Goal: Task Accomplishment & Management: Manage account settings

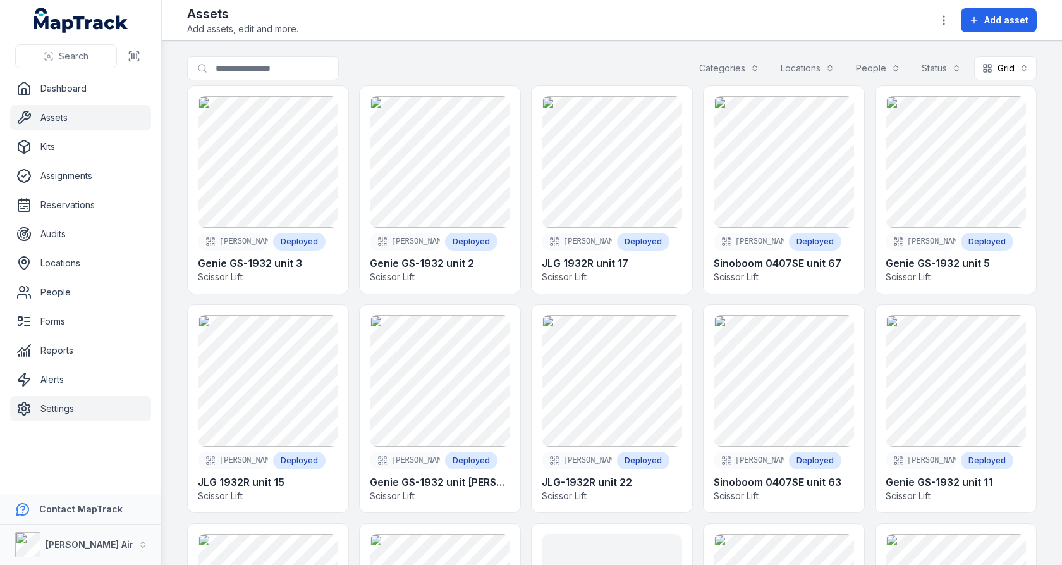
click at [80, 412] on link "Settings" at bounding box center [80, 408] width 141 height 25
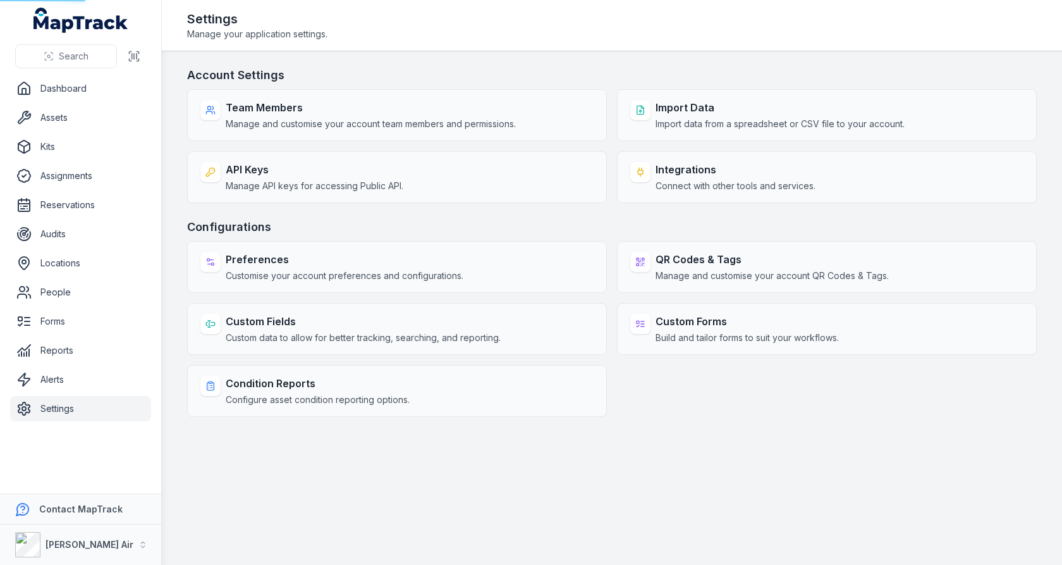
click at [168, 299] on main "Account Settings Team Members Manage and customise your account team members an…" at bounding box center [612, 307] width 900 height 513
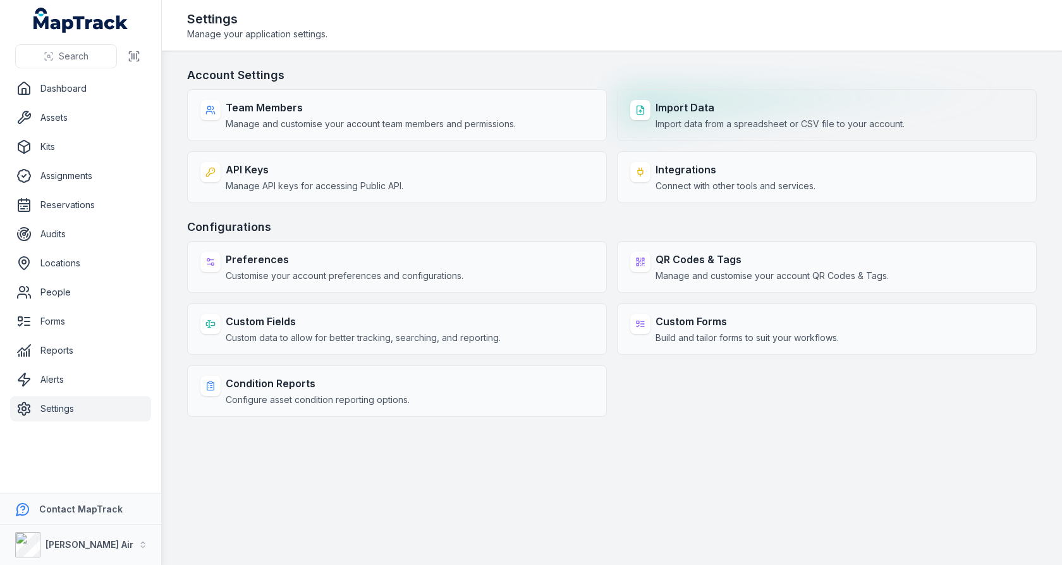
click at [693, 96] on div "Import Data Import data from a spreadsheet or CSV file to your account." at bounding box center [827, 115] width 420 height 52
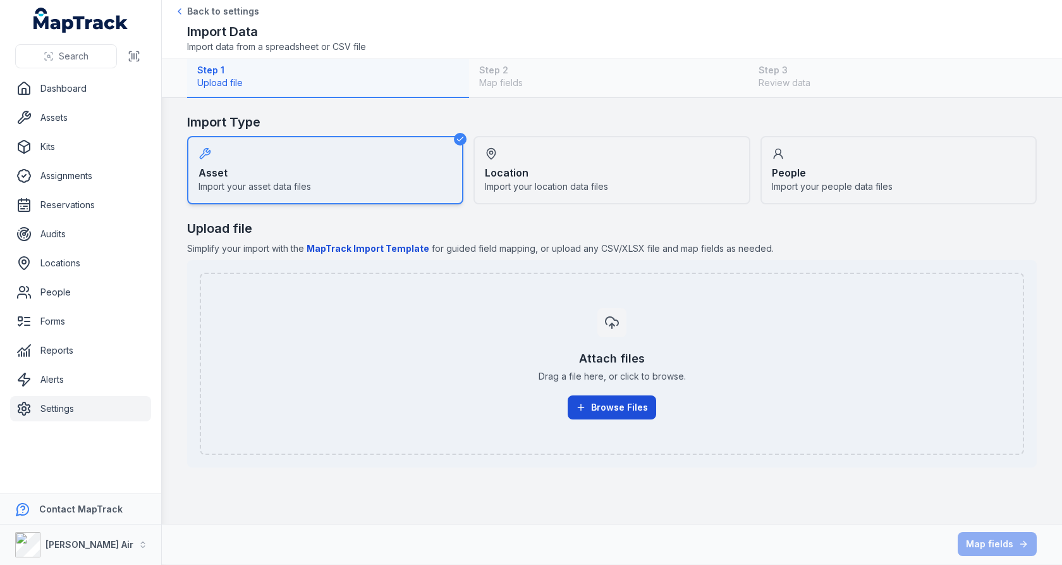
click at [596, 399] on button "Browse Files" at bounding box center [612, 407] width 89 height 24
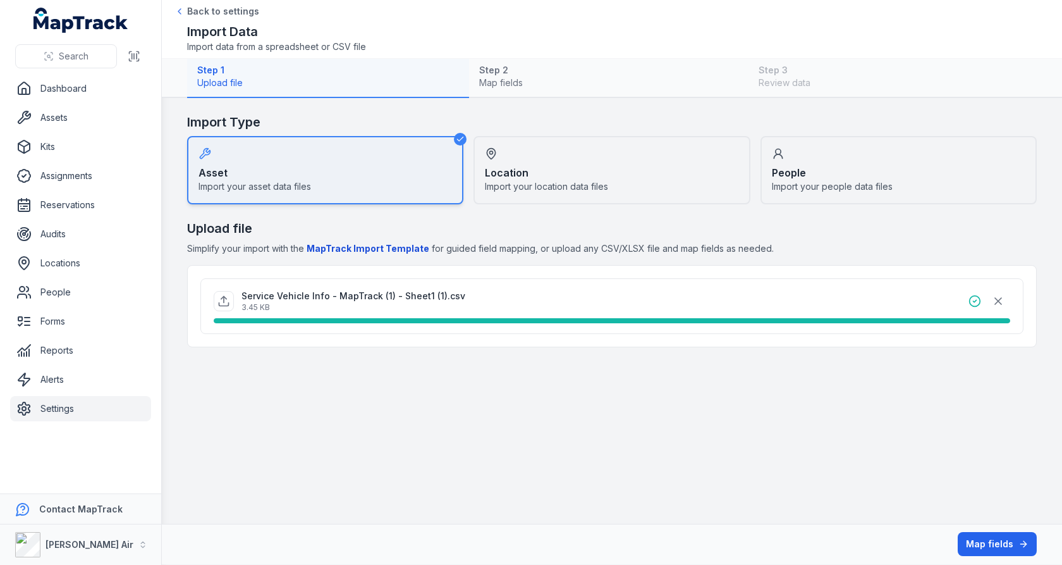
click at [605, 231] on h2 "Upload file" at bounding box center [612, 228] width 850 height 18
click at [1002, 540] on button "Map fields" at bounding box center [997, 544] width 79 height 24
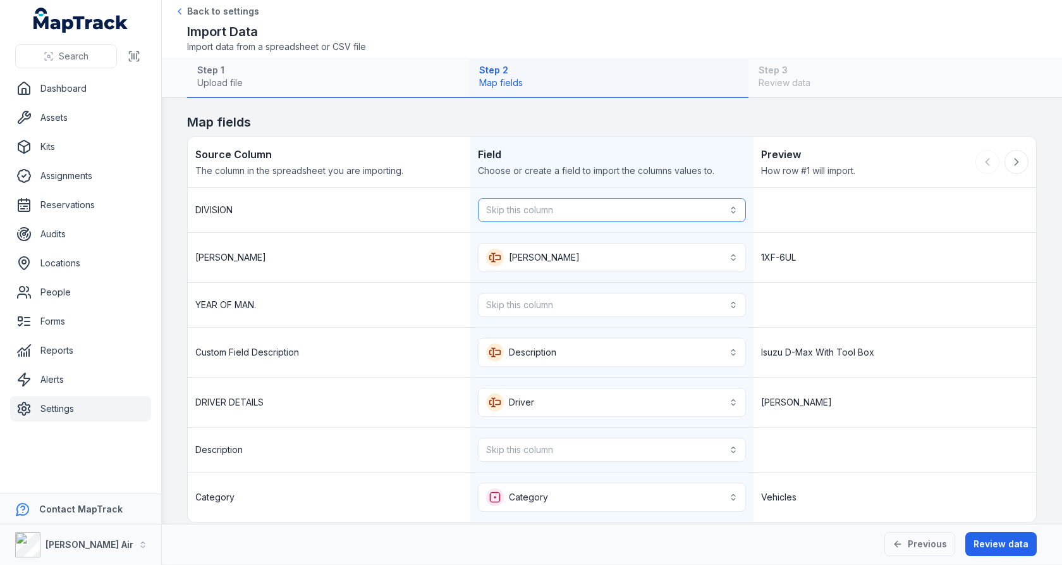
click at [654, 213] on button "Skip this column" at bounding box center [611, 210] width 267 height 24
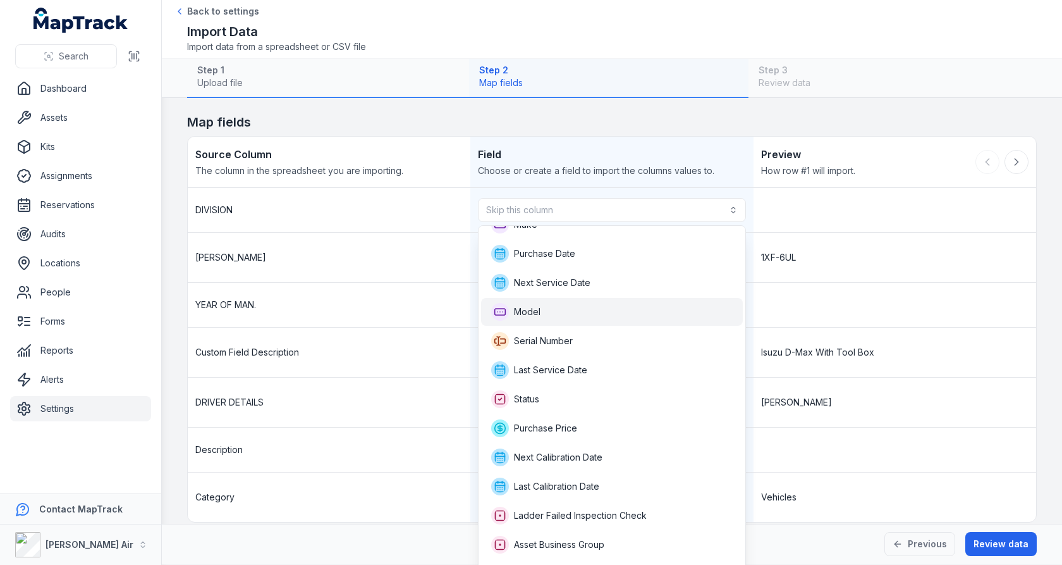
scroll to position [95, 0]
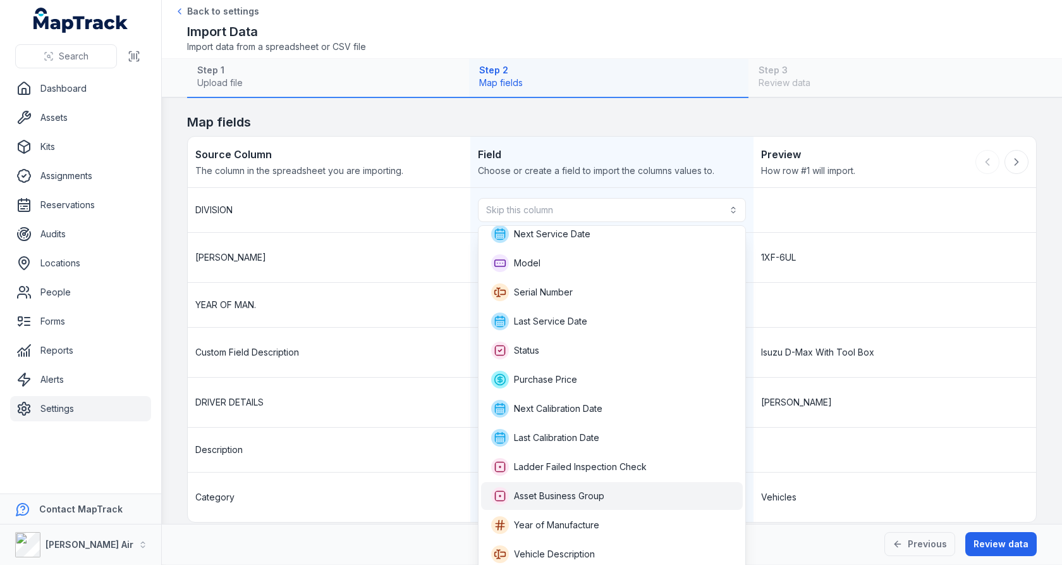
click at [613, 490] on div "Asset Business Group" at bounding box center [612, 496] width 242 height 18
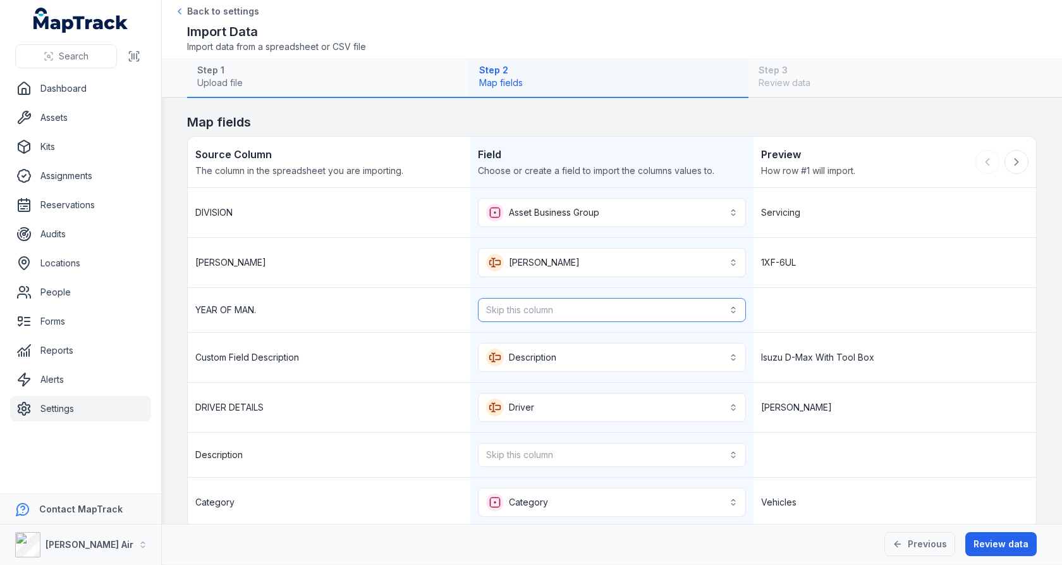
click at [635, 312] on button "Skip this column" at bounding box center [611, 310] width 267 height 24
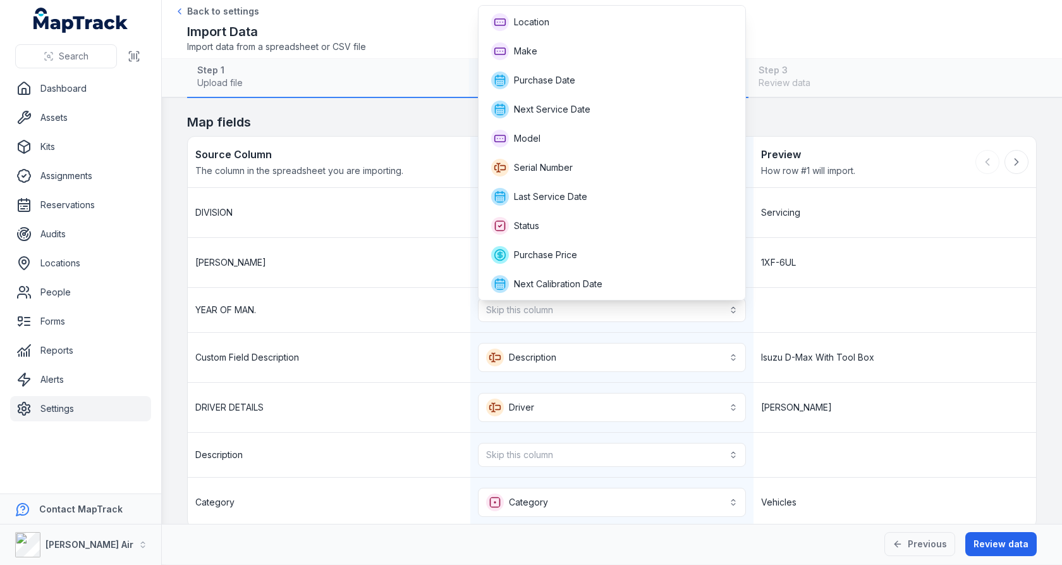
click at [820, 263] on div "**********" at bounding box center [612, 357] width 848 height 339
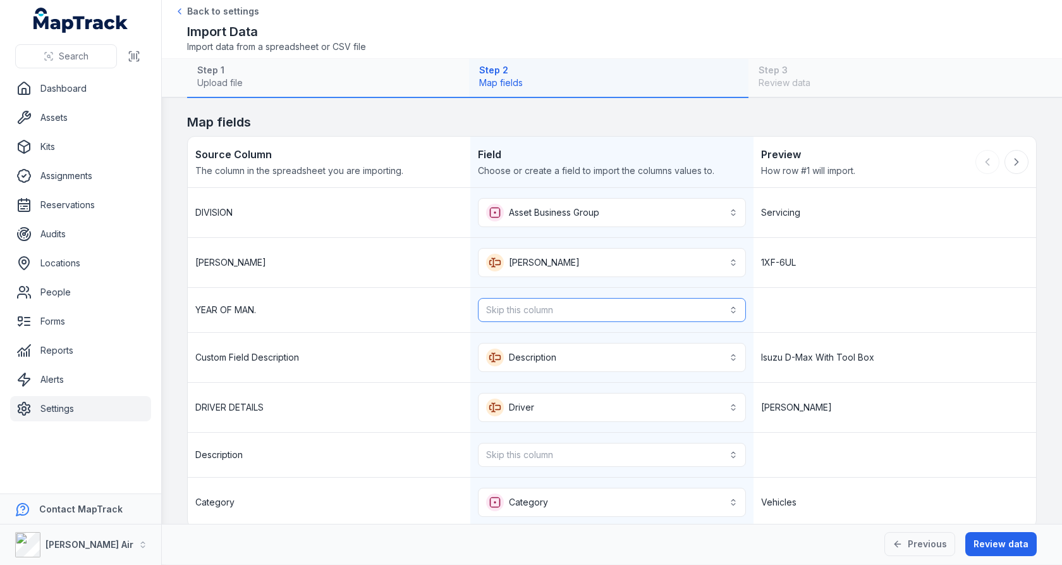
click at [701, 308] on button "Skip this column" at bounding box center [611, 310] width 267 height 24
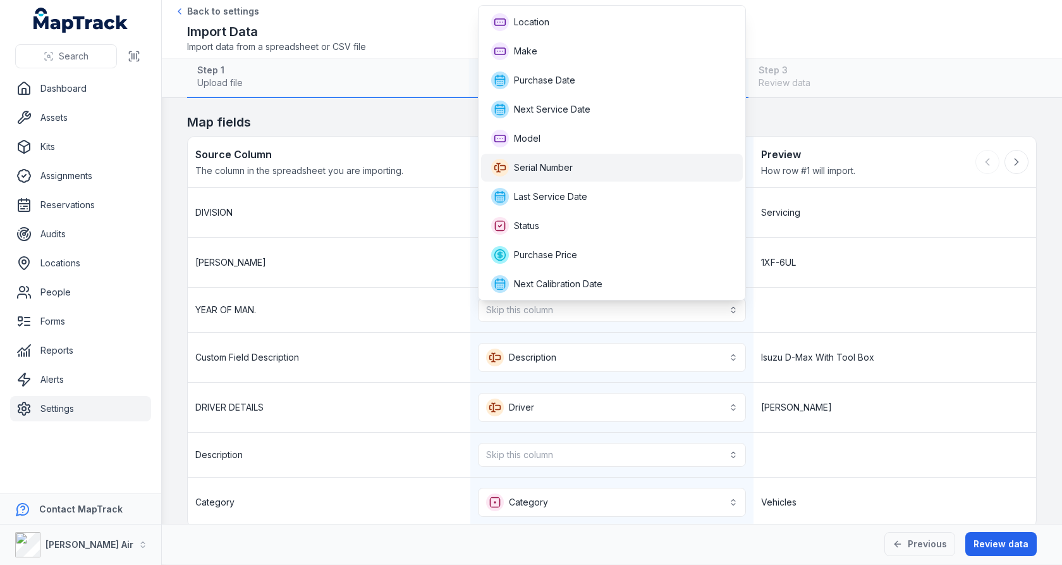
scroll to position [116, 0]
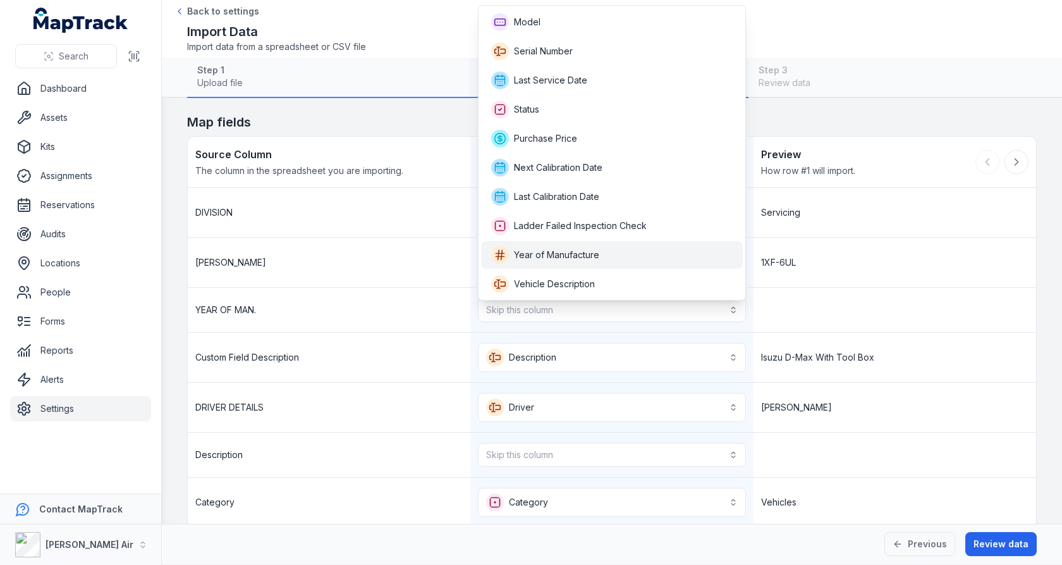
click at [623, 243] on div "Year of Manufacture" at bounding box center [612, 255] width 262 height 28
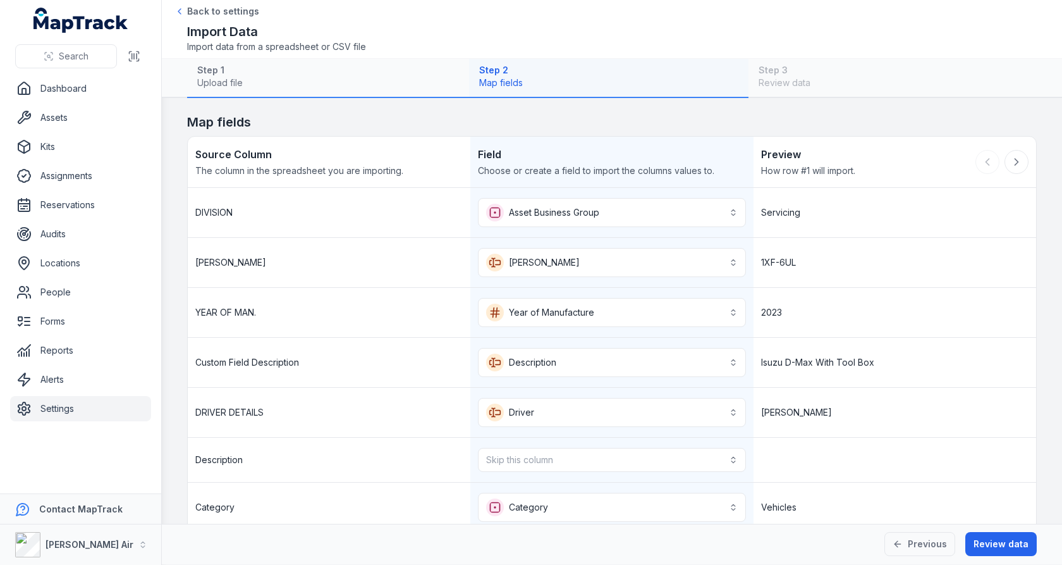
click at [834, 289] on div "2023" at bounding box center [895, 312] width 283 height 49
click at [718, 355] on button "**********" at bounding box center [611, 362] width 267 height 29
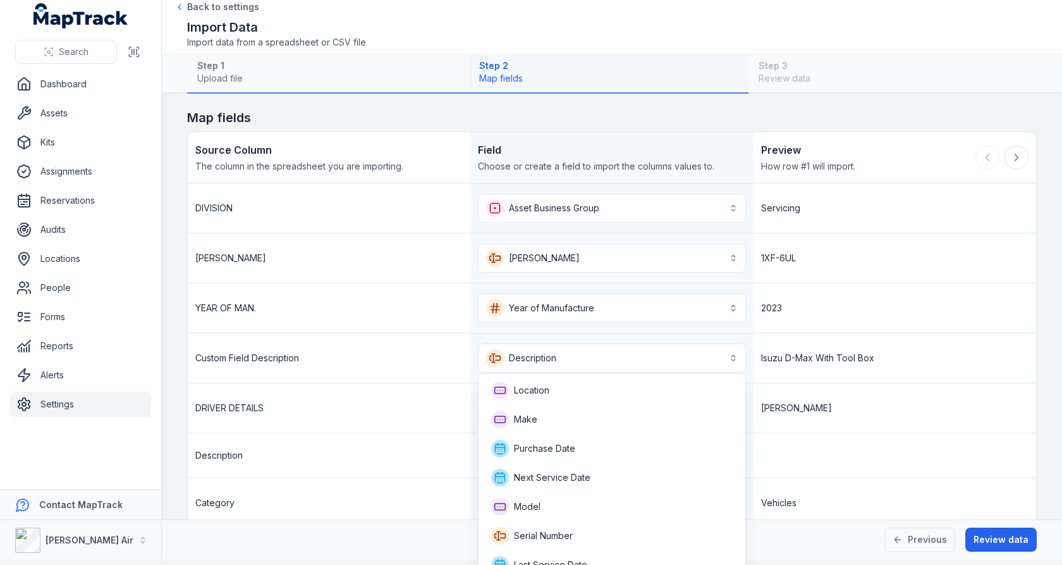
scroll to position [214, 0]
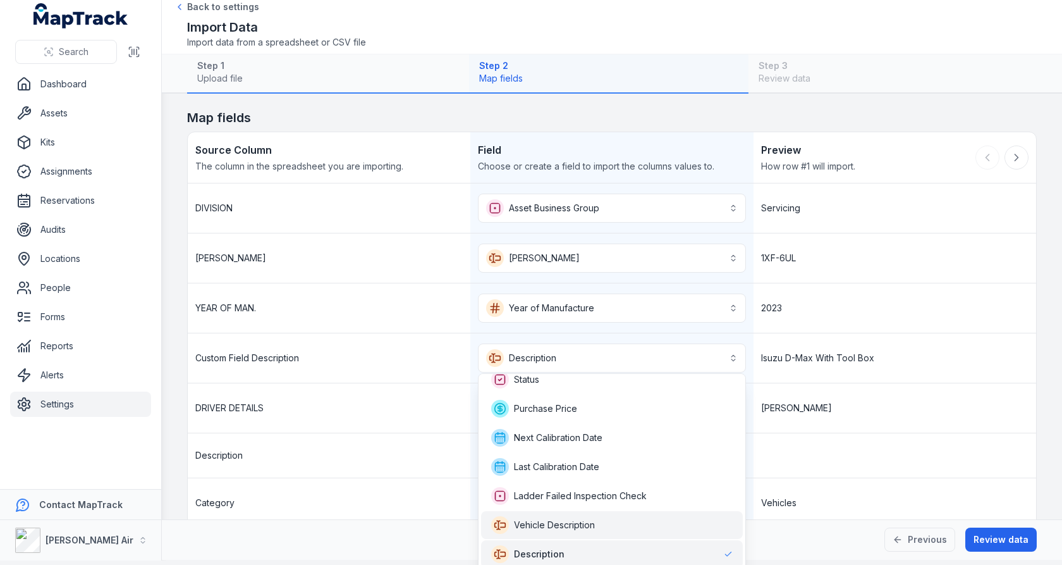
click at [651, 518] on div "Vehicle Description" at bounding box center [612, 525] width 242 height 18
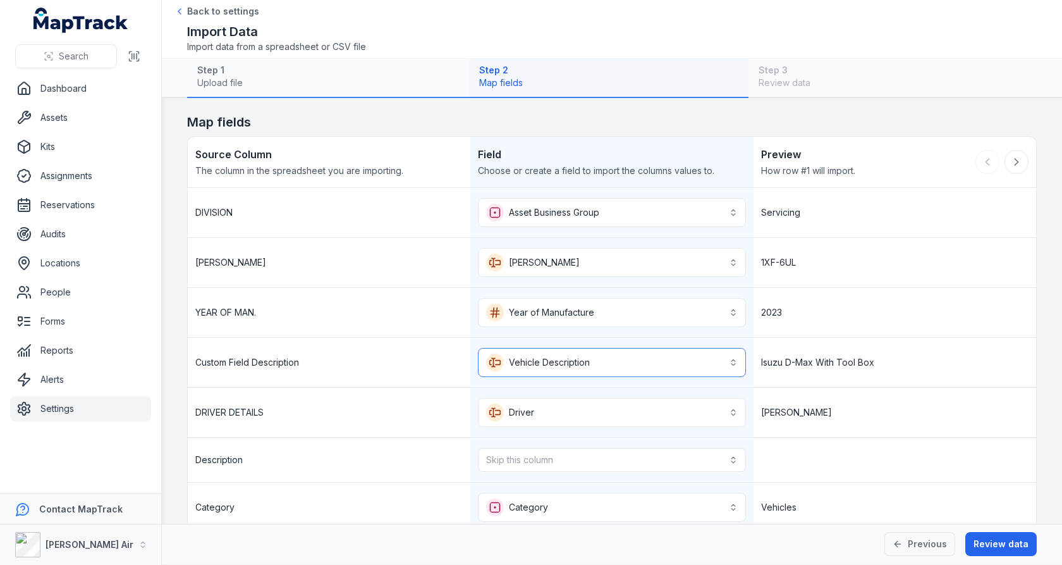
click at [678, 365] on button "**********" at bounding box center [611, 362] width 267 height 29
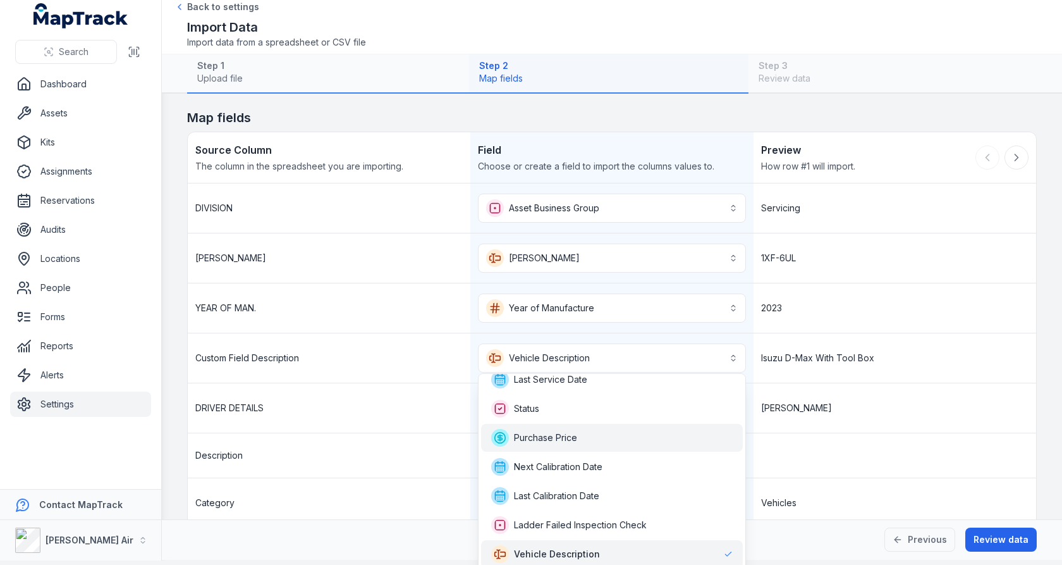
scroll to position [214, 0]
click at [821, 342] on div "**********" at bounding box center [612, 358] width 848 height 50
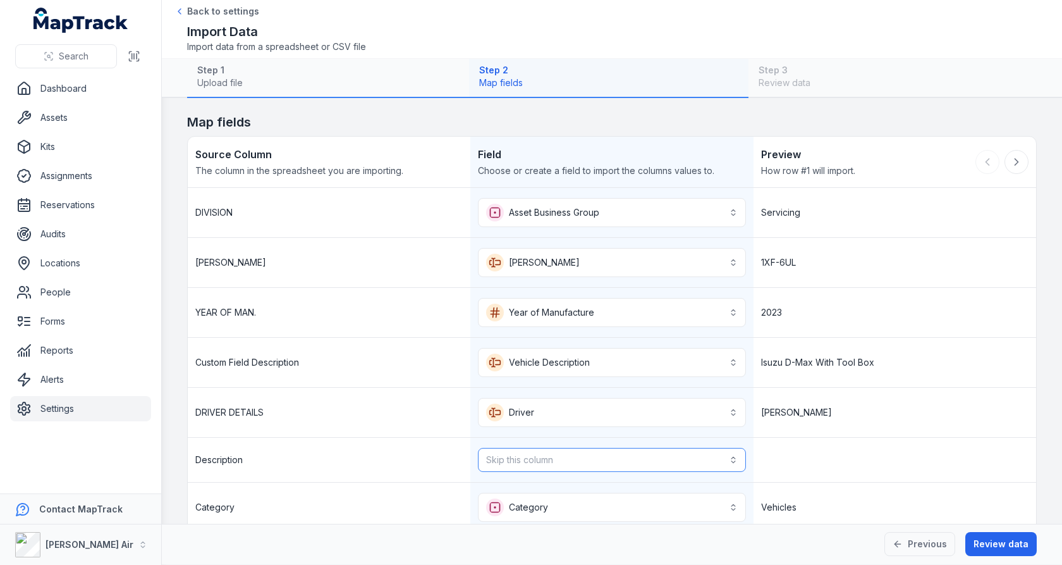
click at [668, 448] on button "Skip this column" at bounding box center [611, 460] width 267 height 24
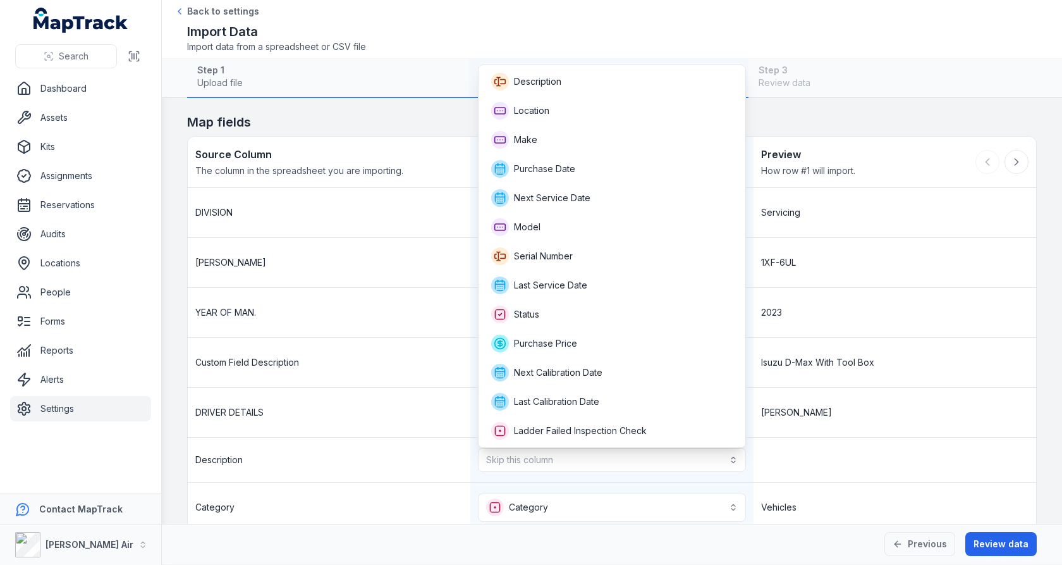
click at [804, 401] on div "**********" at bounding box center [612, 360] width 848 height 344
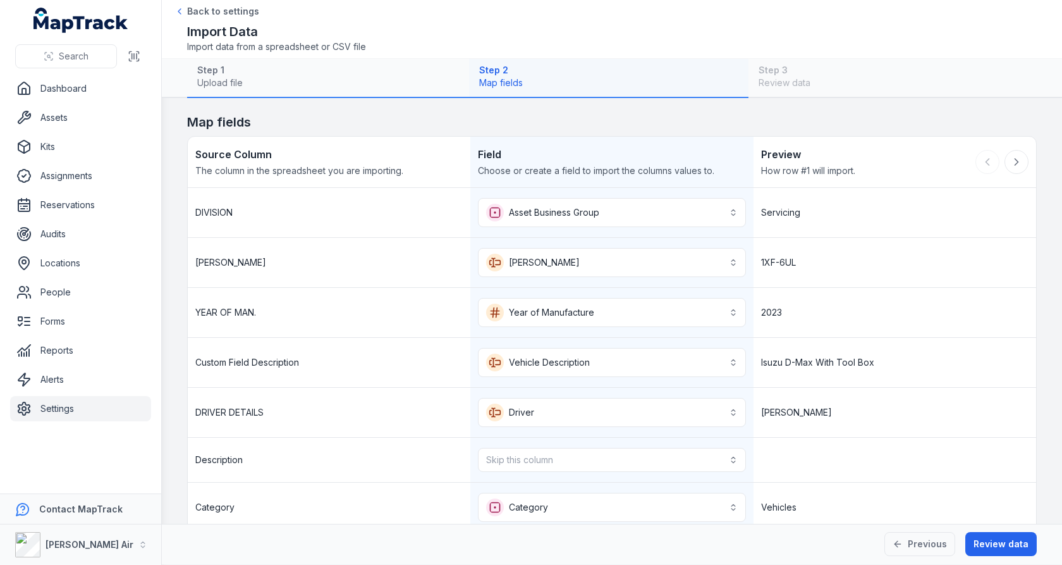
click at [824, 389] on div "[PERSON_NAME]" at bounding box center [895, 412] width 283 height 49
click at [737, 448] on button "Skip this column" at bounding box center [611, 460] width 267 height 24
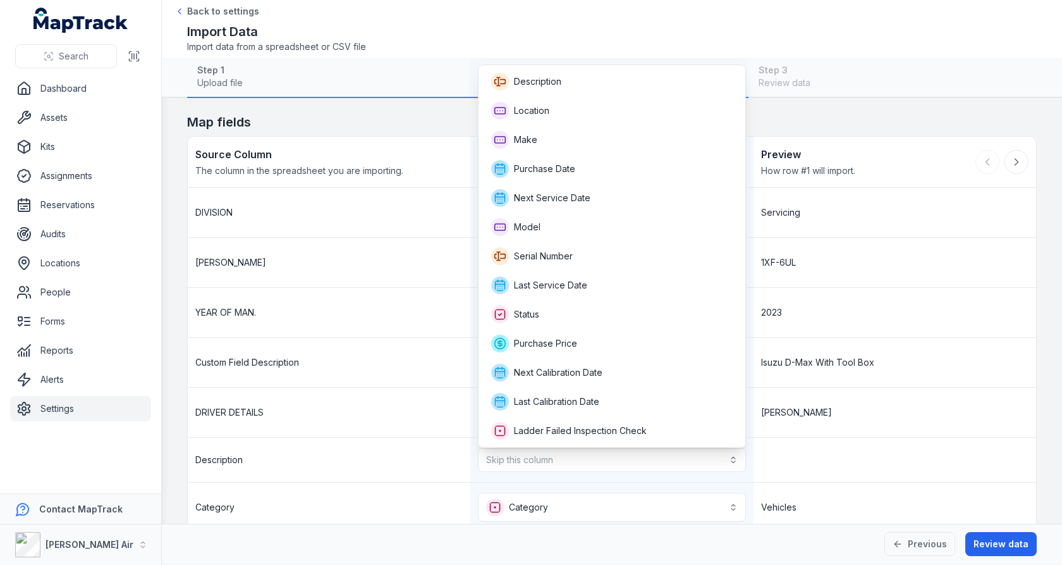
click at [769, 437] on div "Description Skip this column" at bounding box center [612, 459] width 848 height 45
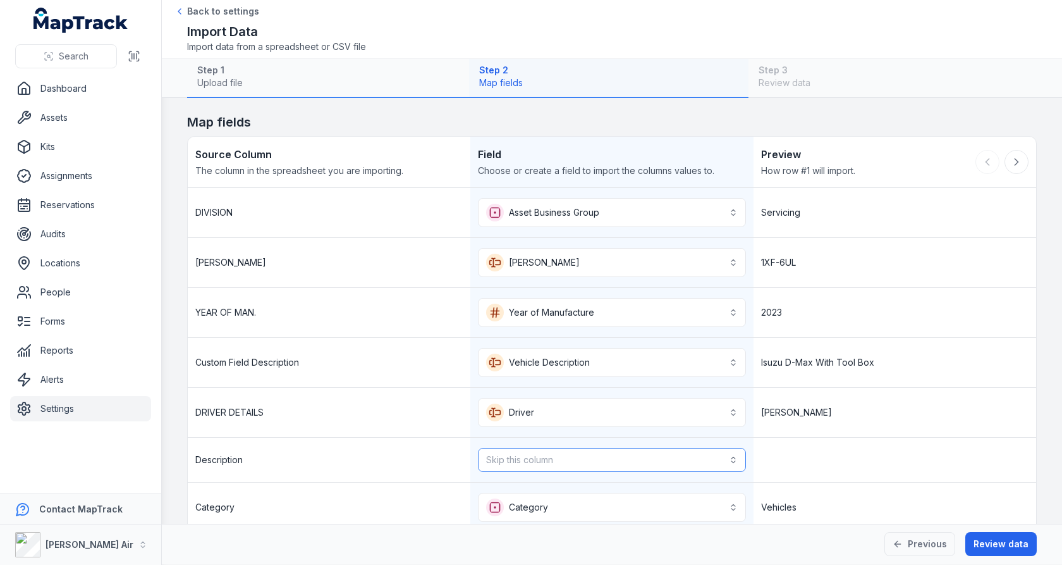
click at [723, 453] on button "Skip this column" at bounding box center [611, 460] width 267 height 24
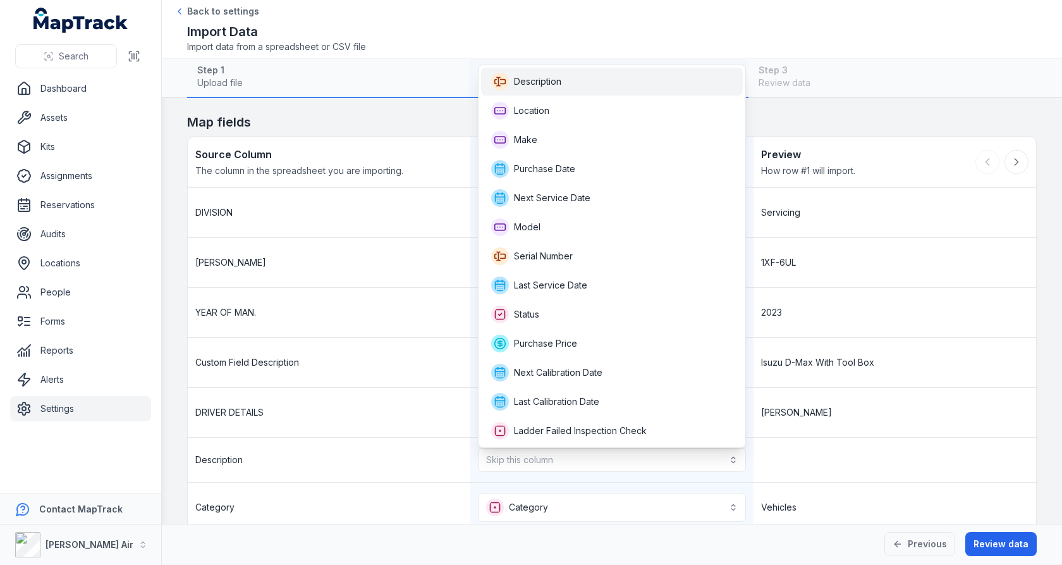
click at [584, 86] on div "Description" at bounding box center [612, 82] width 242 height 18
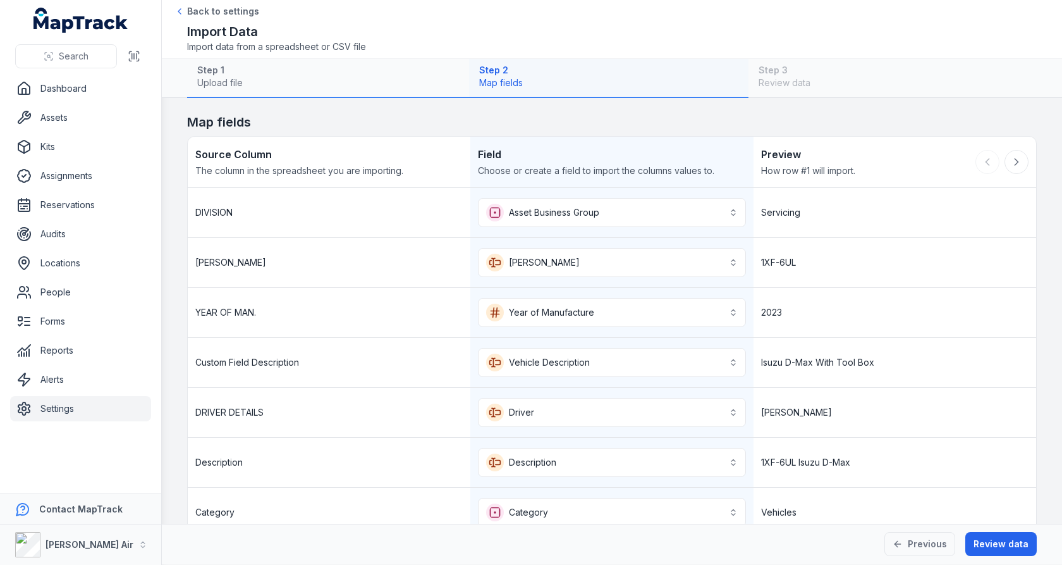
click at [794, 321] on div "2023" at bounding box center [895, 312] width 283 height 49
click at [676, 398] on button "**********" at bounding box center [611, 412] width 267 height 29
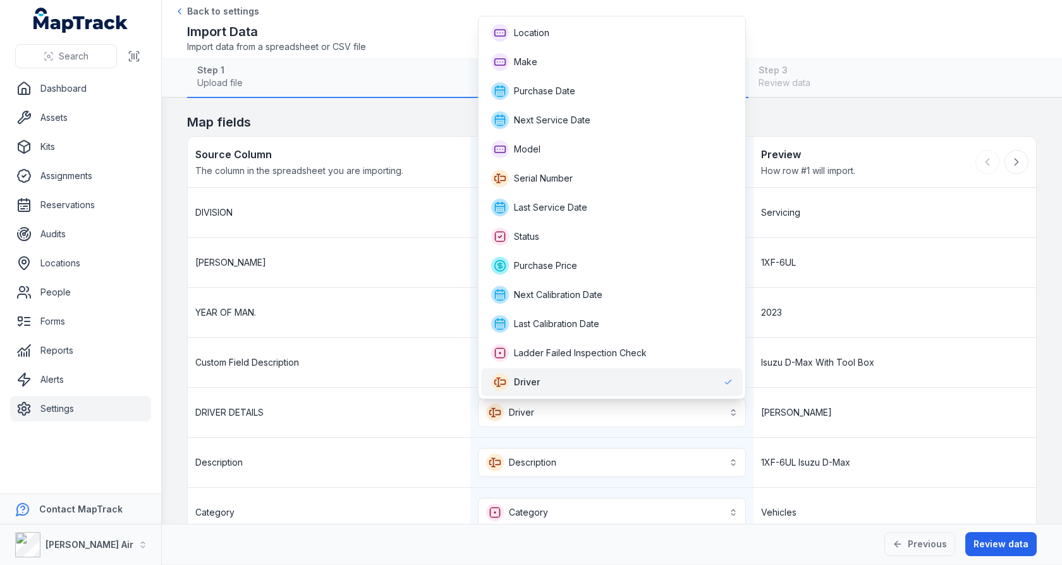
click at [901, 397] on div "**********" at bounding box center [612, 413] width 848 height 50
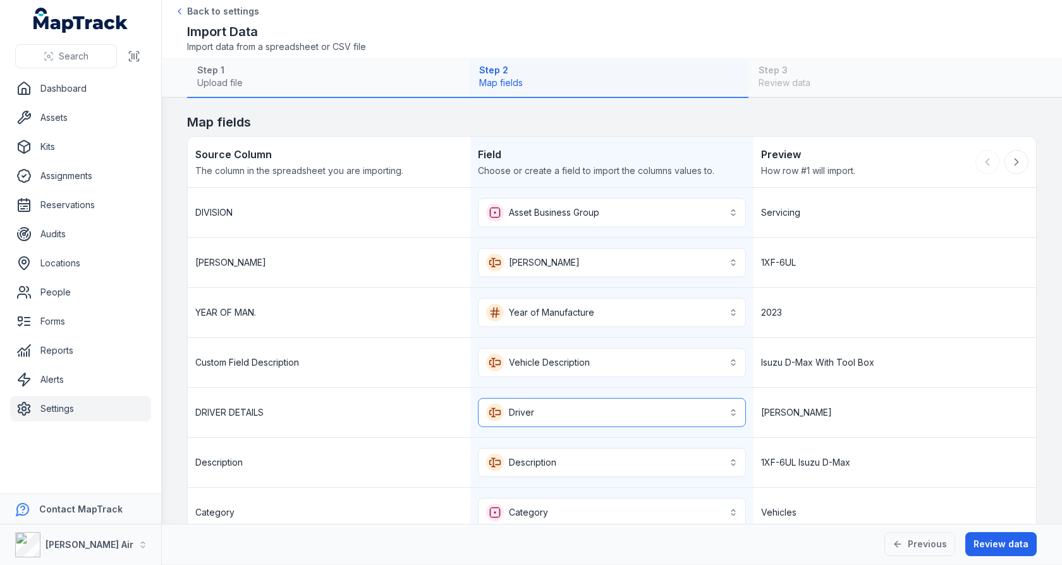
scroll to position [21, 0]
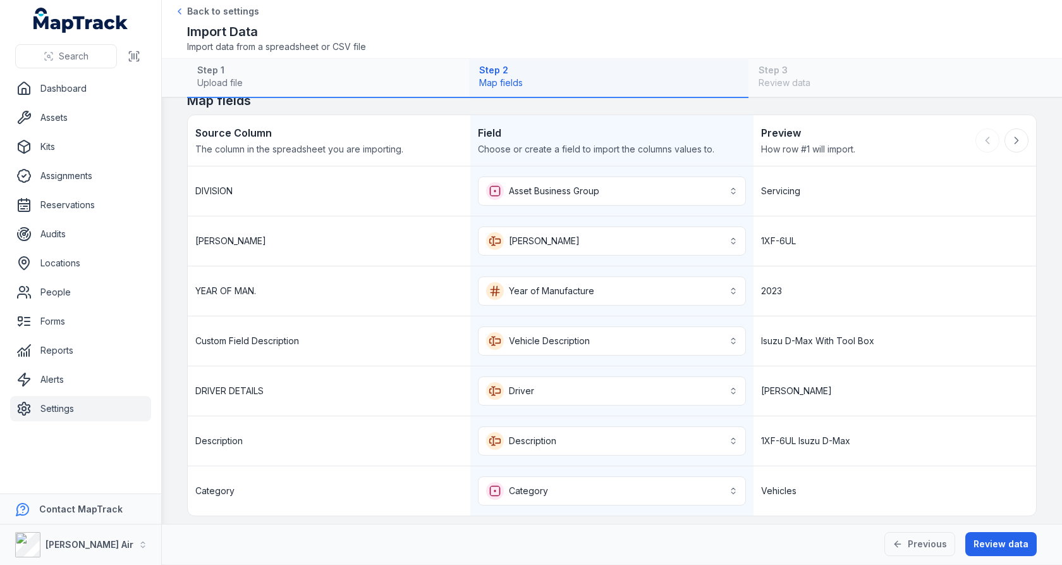
click at [901, 397] on div "[PERSON_NAME]" at bounding box center [895, 390] width 283 height 49
click at [1001, 547] on button "Review data" at bounding box center [1000, 544] width 71 height 24
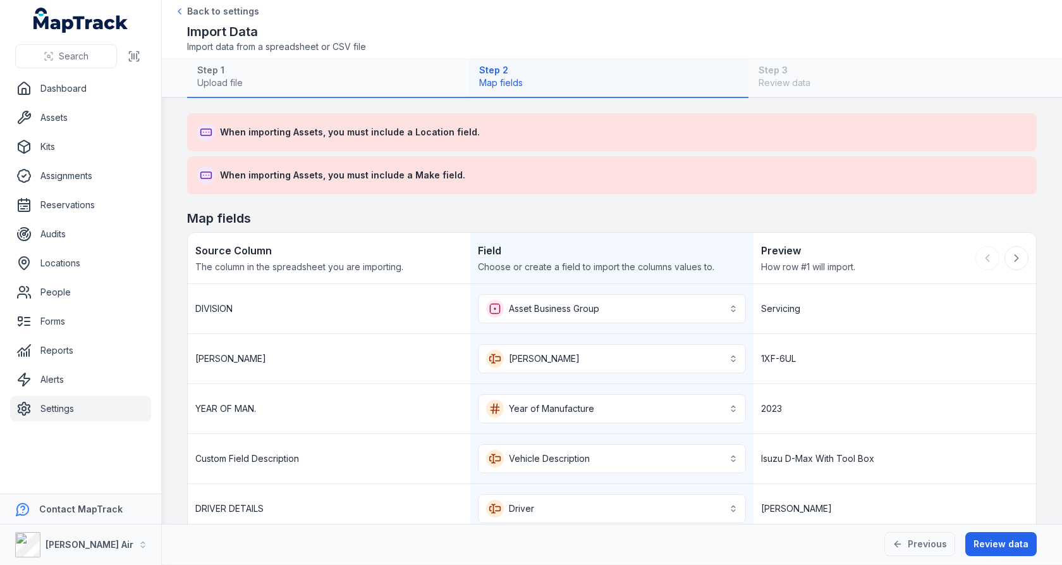
scroll to position [118, 0]
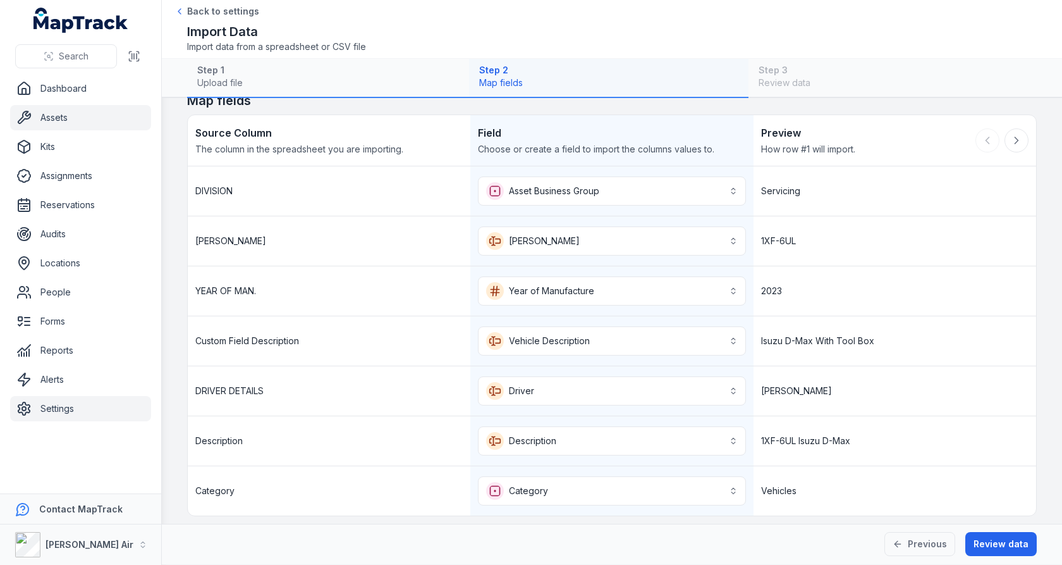
click at [92, 123] on link "Assets" at bounding box center [80, 117] width 141 height 25
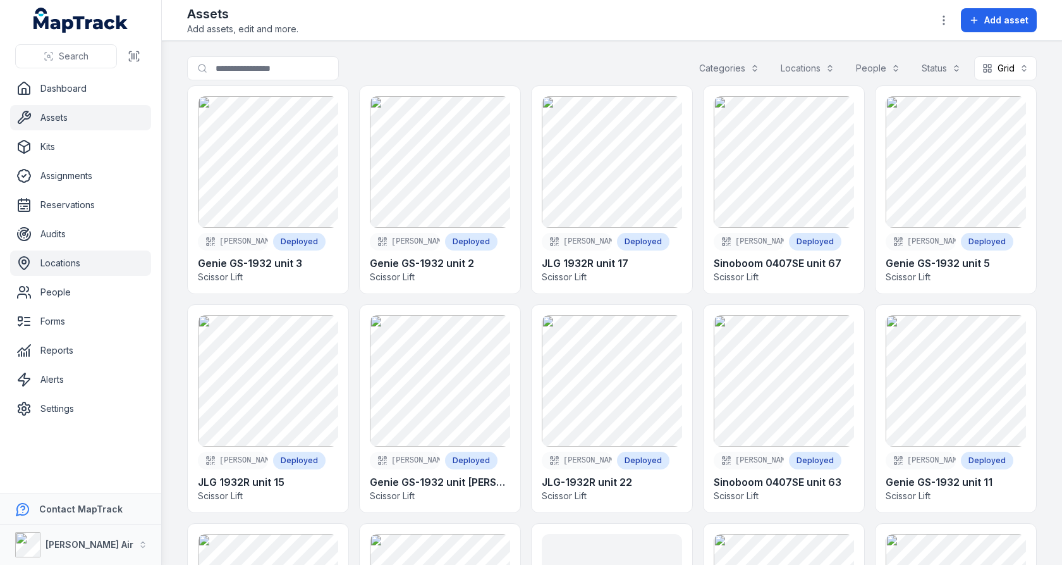
click at [70, 252] on link "Locations" at bounding box center [80, 262] width 141 height 25
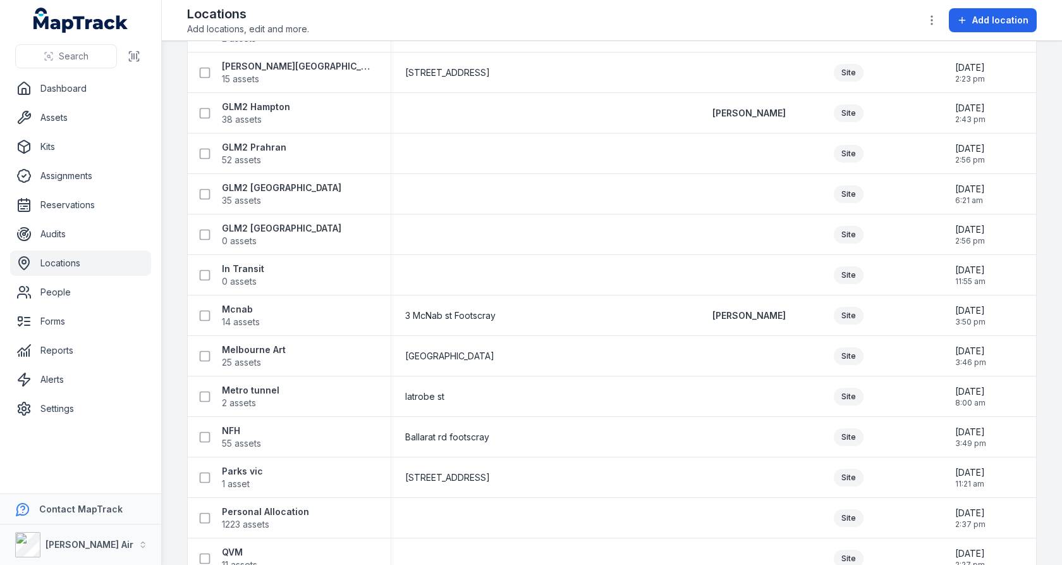
scroll to position [874, 0]
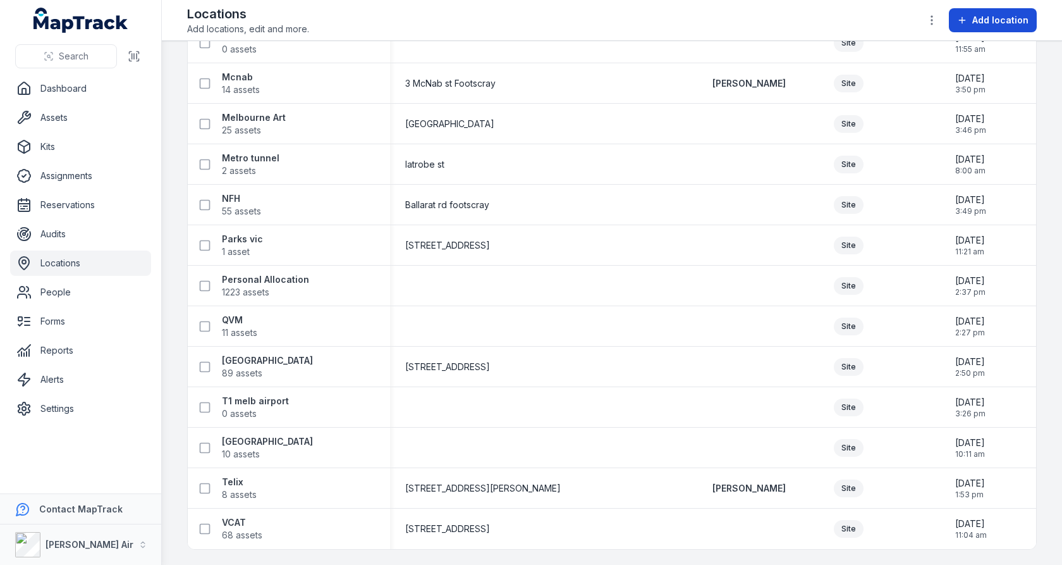
click at [983, 24] on span "Add location" at bounding box center [1000, 20] width 56 height 13
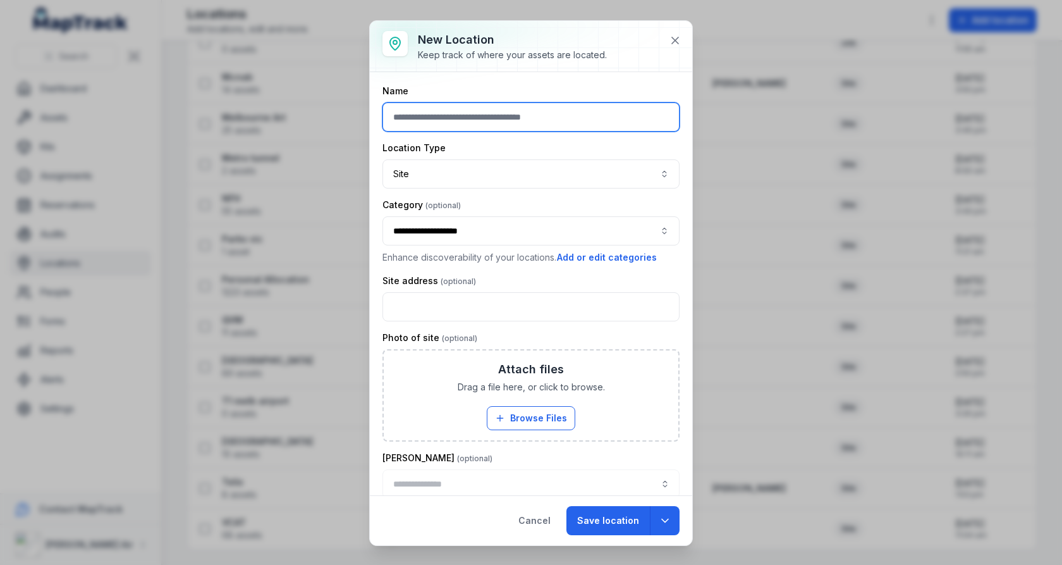
click at [561, 124] on input "text" at bounding box center [530, 116] width 297 height 29
type input "**********"
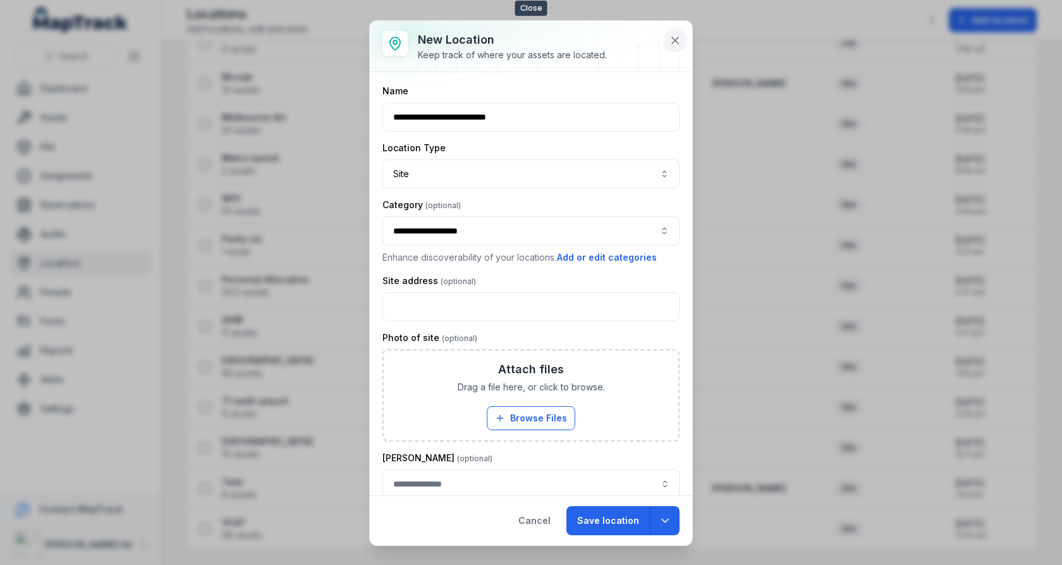
click at [670, 36] on icon at bounding box center [675, 40] width 13 height 13
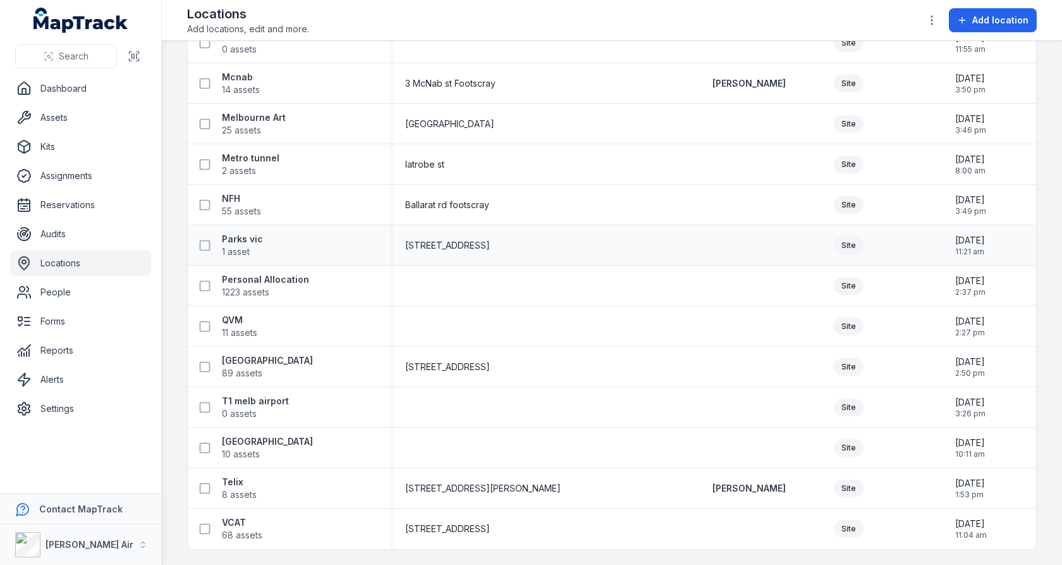
scroll to position [859, 0]
